Goal: Book appointment/travel/reservation

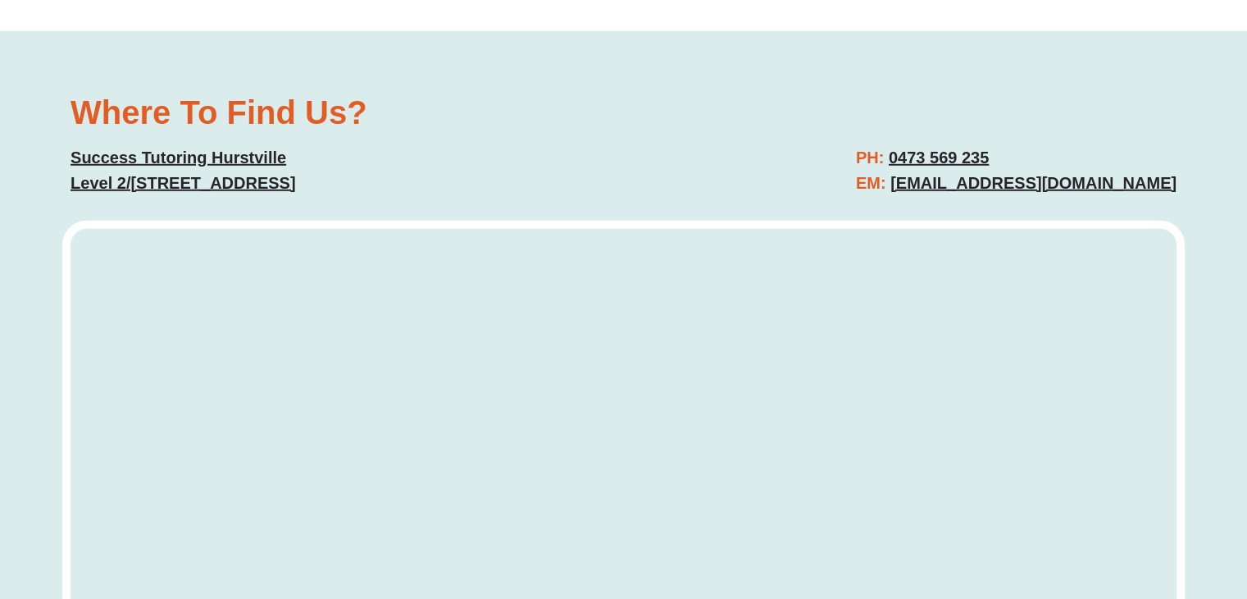
scroll to position [4588, 0]
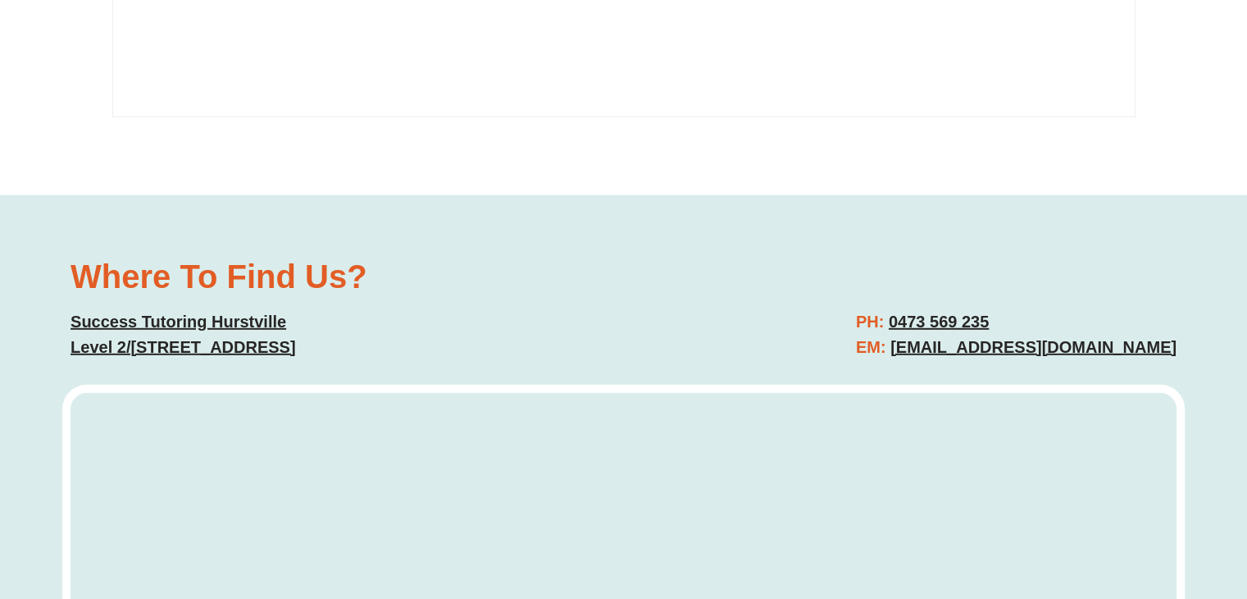
click at [811, 301] on div "PH: [PHONE_NUMBER] EM: [EMAIL_ADDRESS][DOMAIN_NAME]" at bounding box center [908, 334] width 553 height 67
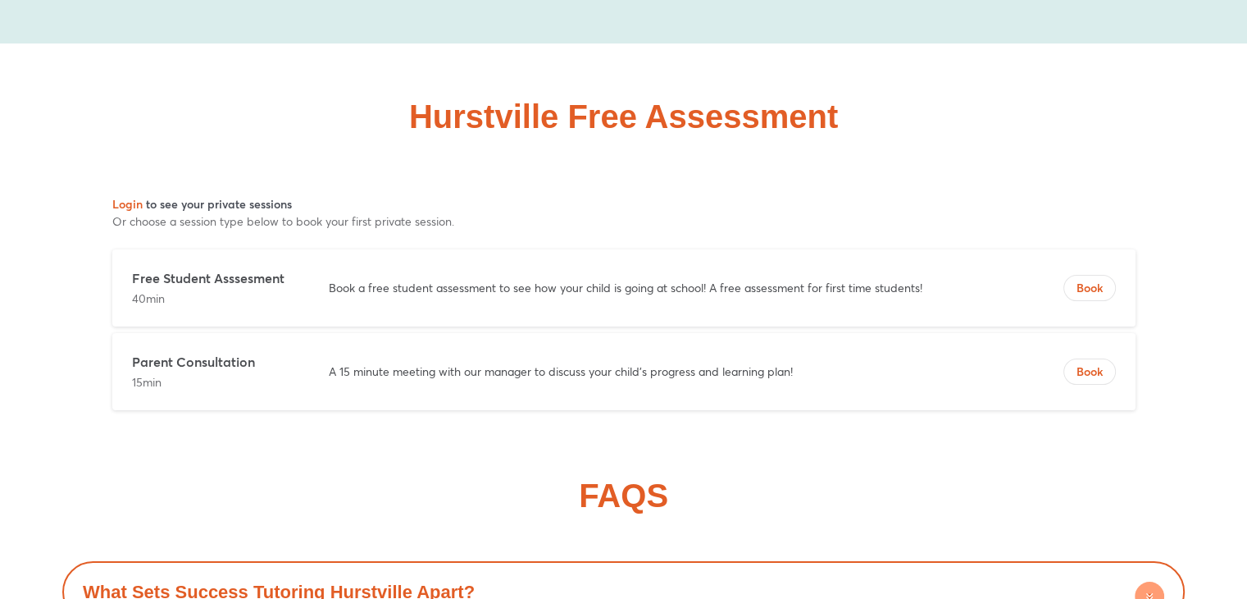
scroll to position [6720, 0]
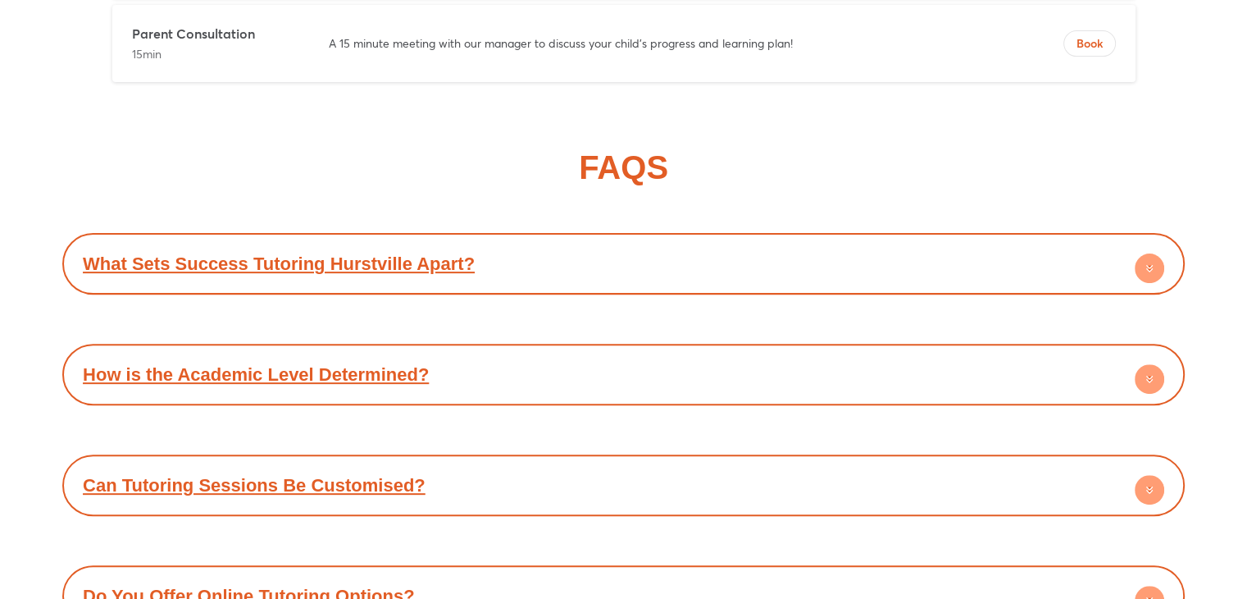
click at [209, 364] on link "How is the Academic Level Determined?" at bounding box center [256, 374] width 346 height 21
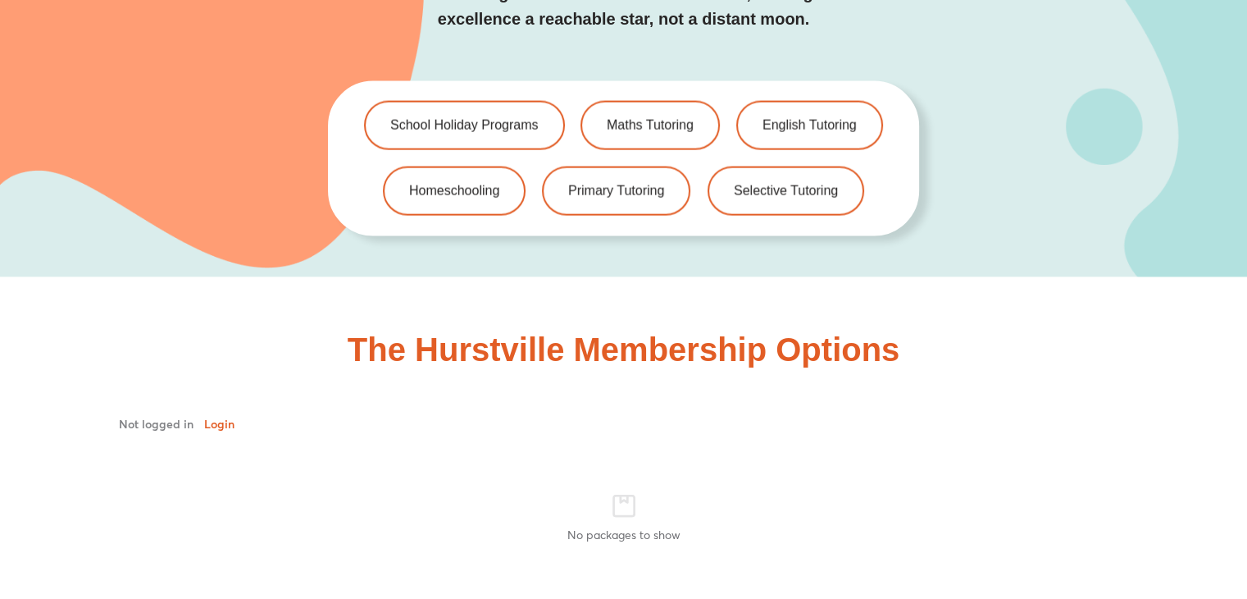
scroll to position [3358, 0]
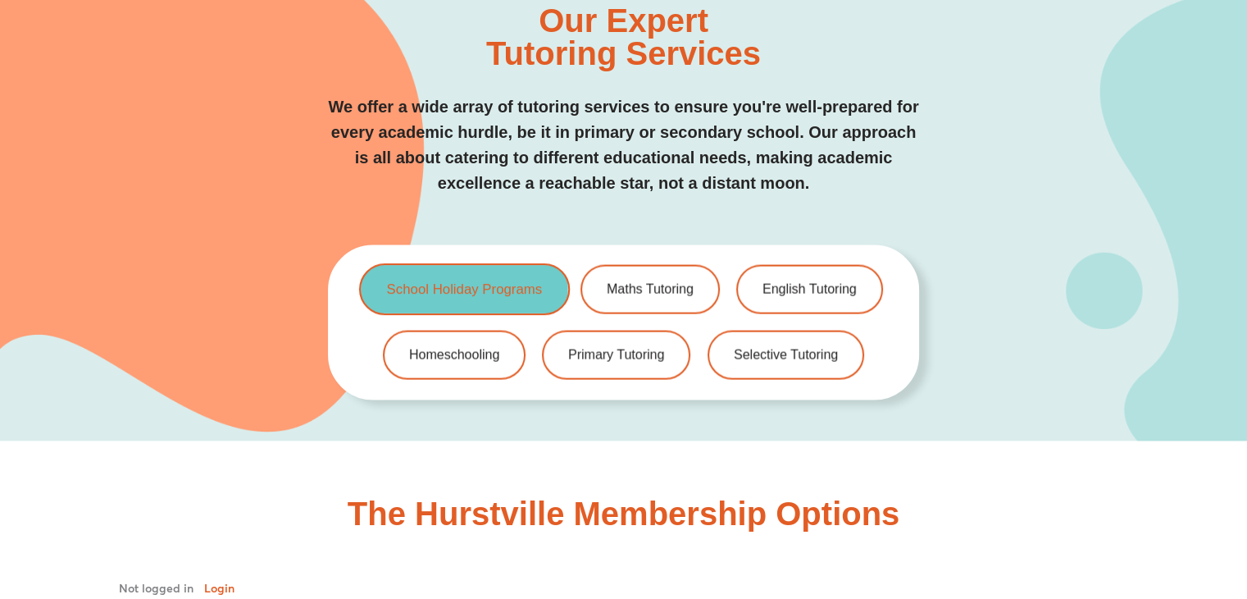
click at [491, 283] on span "School Holiday Programs" at bounding box center [464, 290] width 156 height 14
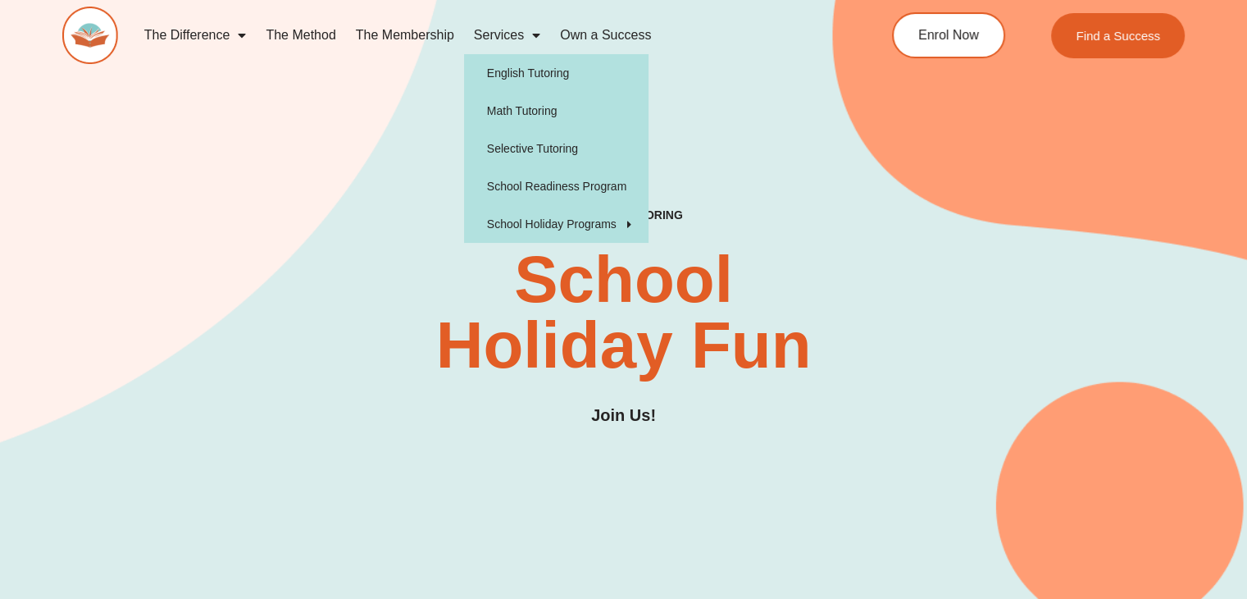
click at [481, 34] on link "Services" at bounding box center [507, 35] width 86 height 38
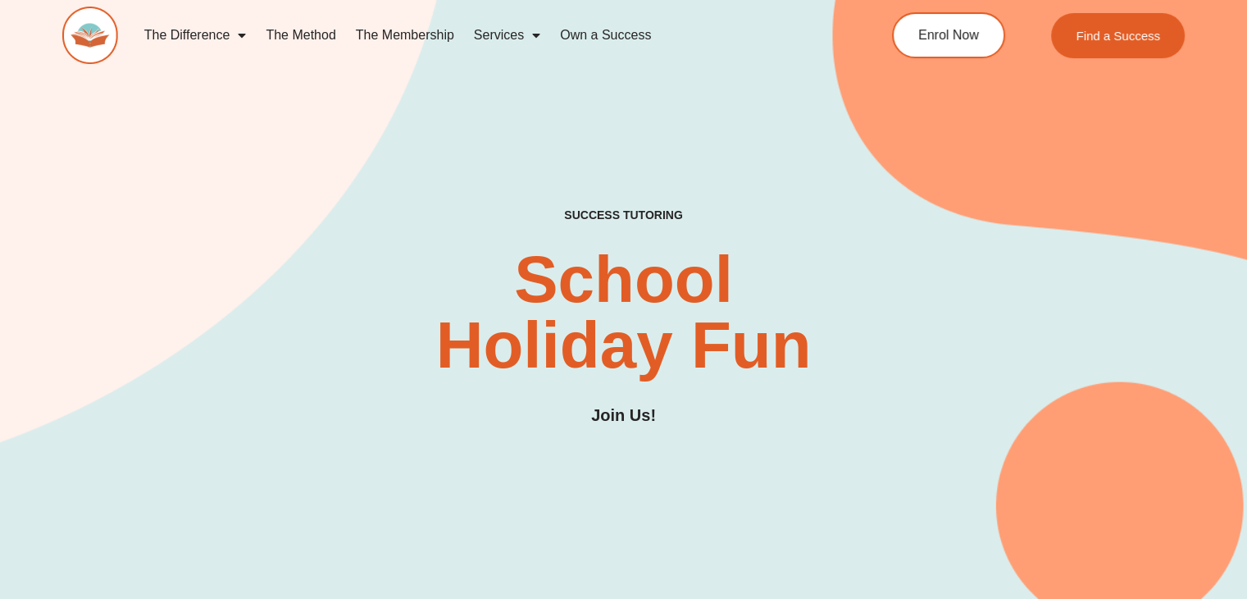
click at [481, 35] on link "Services" at bounding box center [507, 35] width 86 height 38
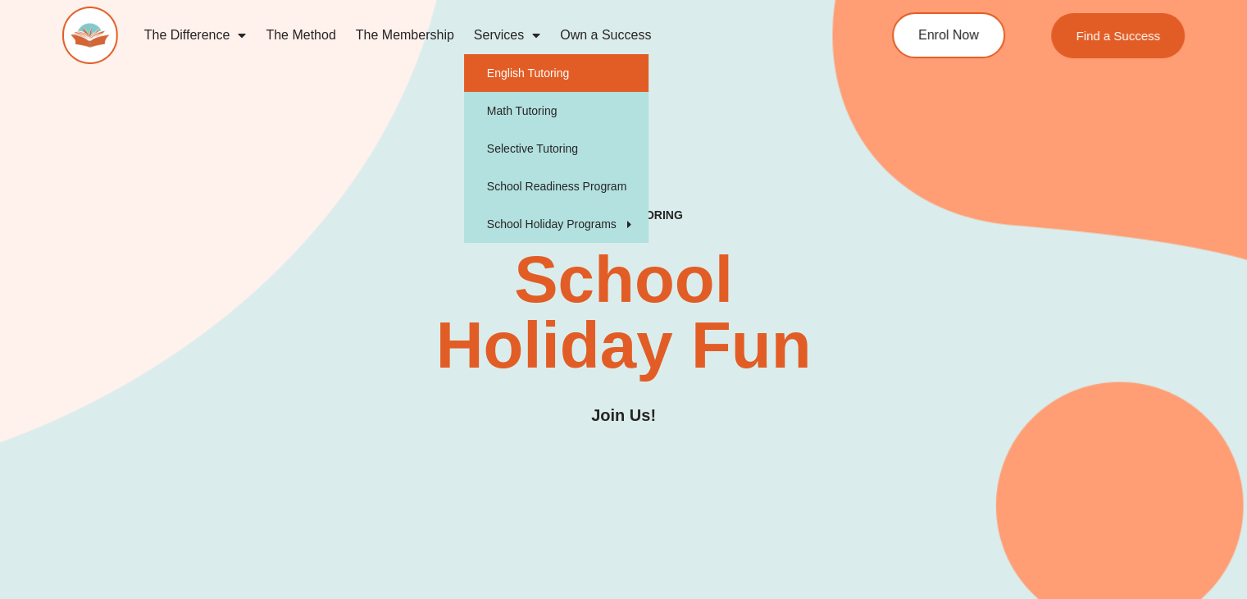
click at [515, 76] on link "English Tutoring" at bounding box center [556, 73] width 185 height 38
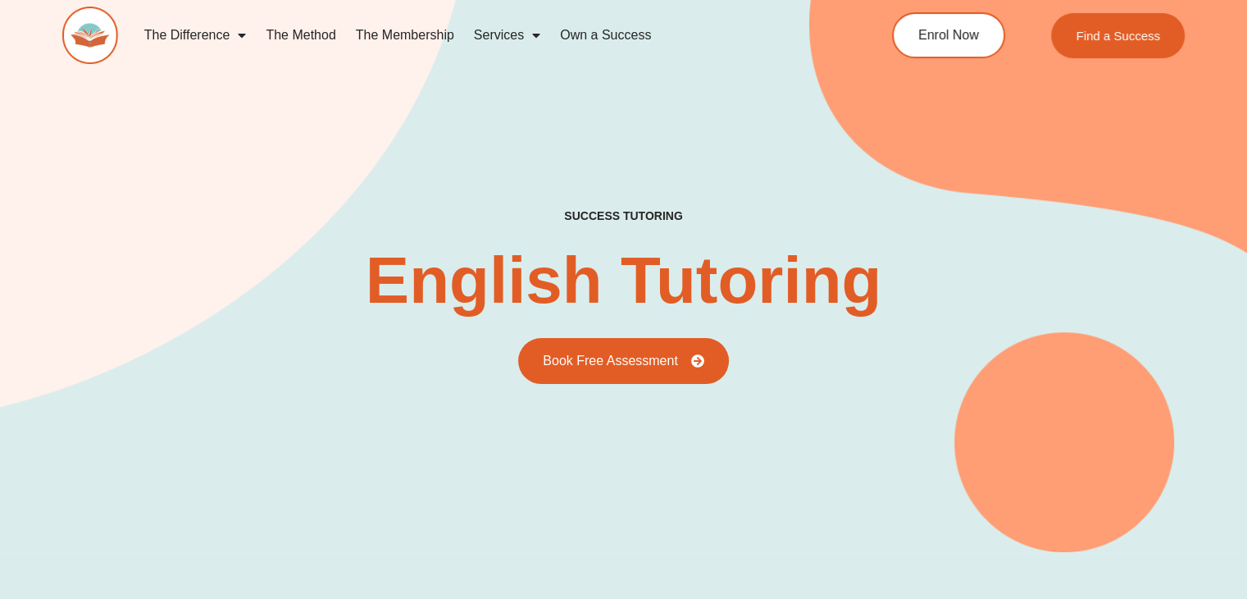
scroll to position [246, 0]
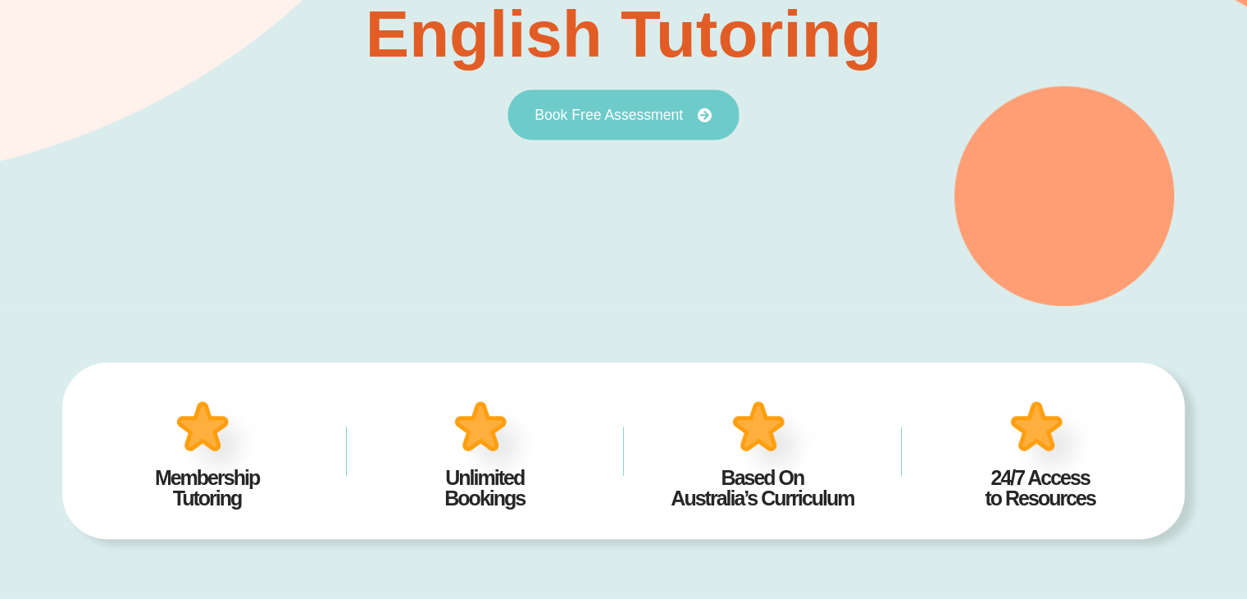
click at [620, 105] on link "Book Free Assessment" at bounding box center [623, 114] width 231 height 51
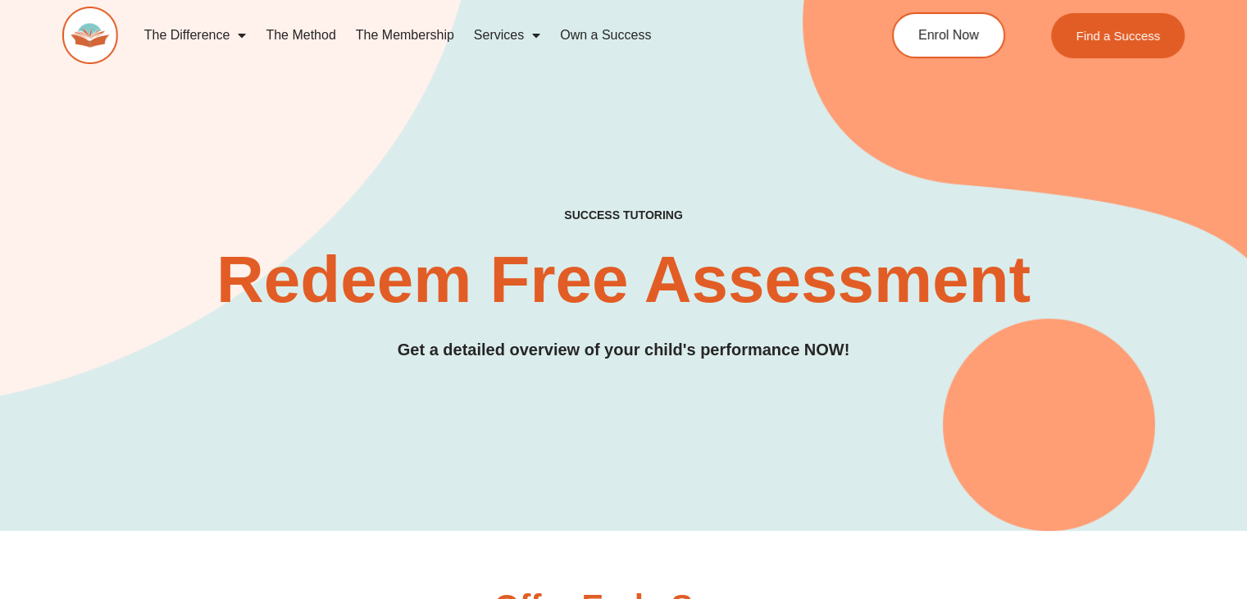
click at [67, 249] on h2 "Redeem Free Assessment" at bounding box center [623, 280] width 1123 height 66
